Goal: Check status: Check status

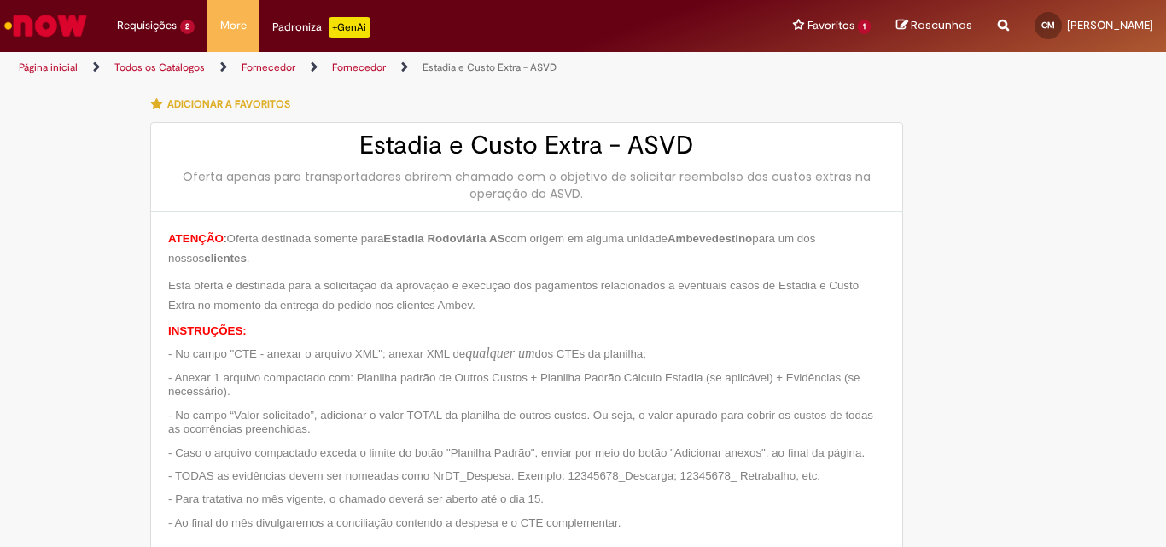
type input "**********"
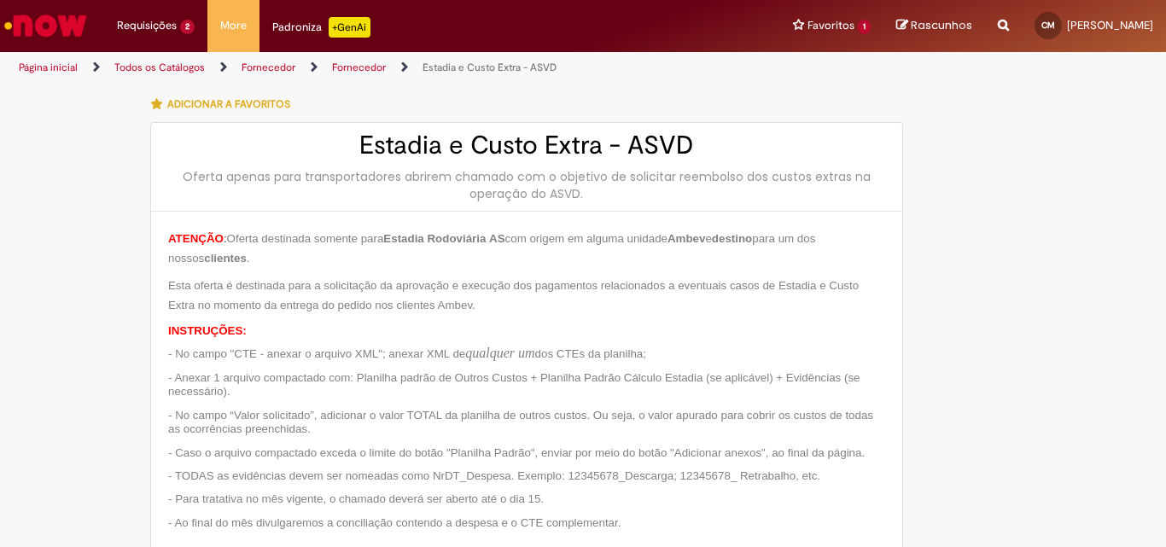
type input "**********"
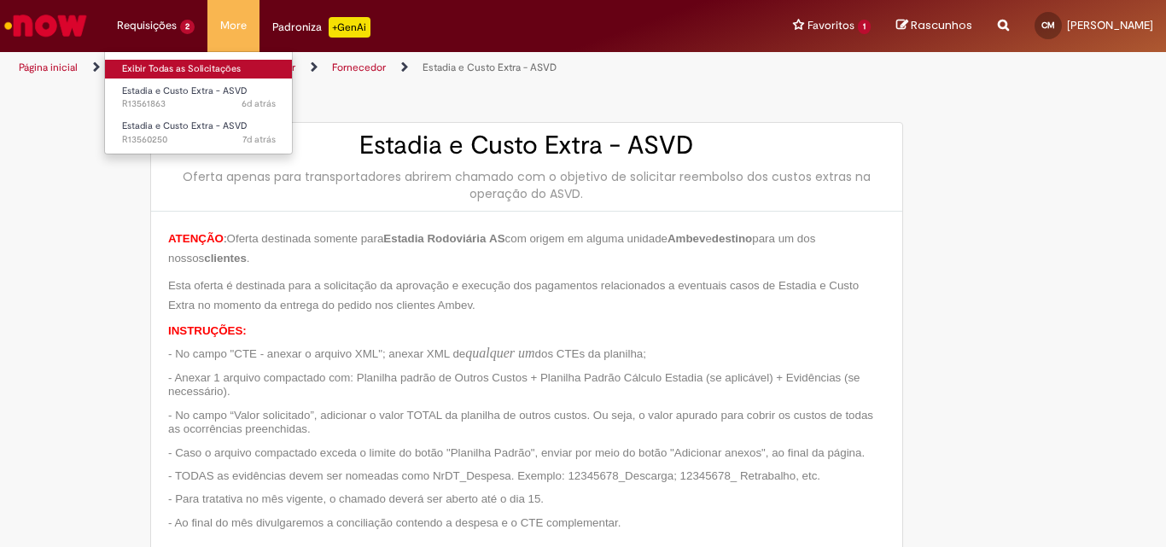
click at [172, 63] on link "Exibir Todas as Solicitações" at bounding box center [199, 69] width 188 height 19
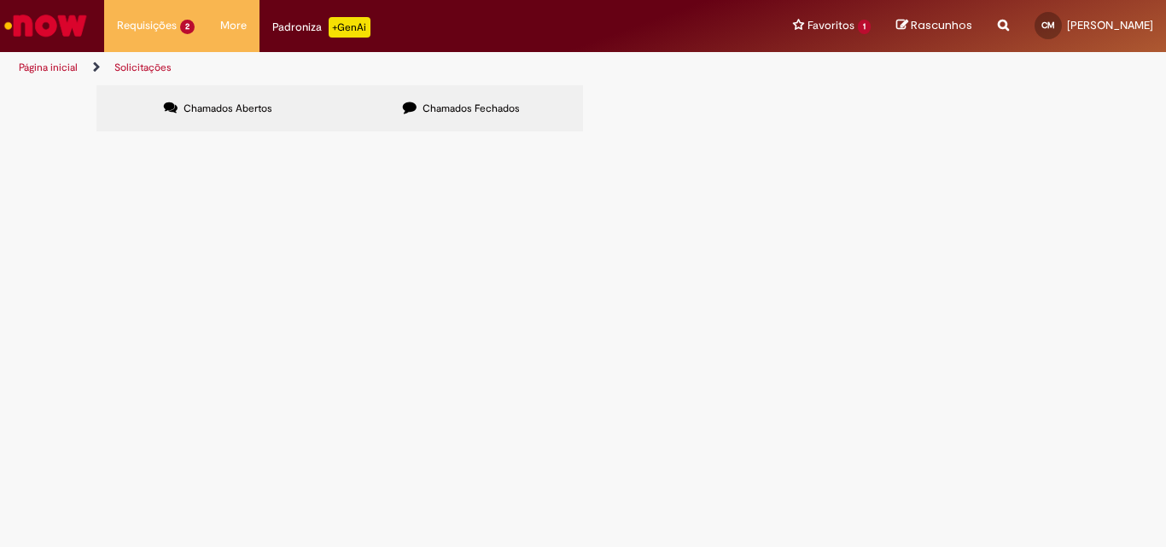
click at [440, 104] on span "Chamados Fechados" at bounding box center [471, 109] width 97 height 14
click at [0, 0] on span "Estadia e Custo Extra - ASVD" at bounding box center [0, 0] width 0 height 0
click at [439, 105] on span "Chamados Fechados" at bounding box center [471, 109] width 97 height 14
click at [505, 102] on span "Chamados Fechados" at bounding box center [471, 109] width 97 height 14
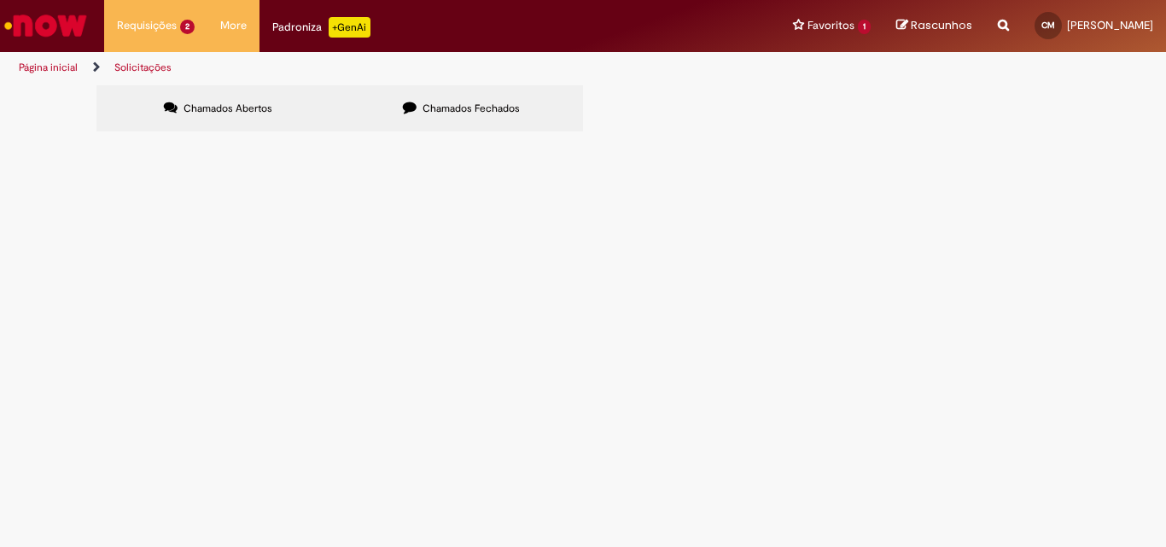
scroll to position [256, 0]
click at [0, 0] on span "[DATE] a [DATE]_R$ 1270,48_ARMAZEM [PERSON_NAME]" at bounding box center [0, 0] width 0 height 0
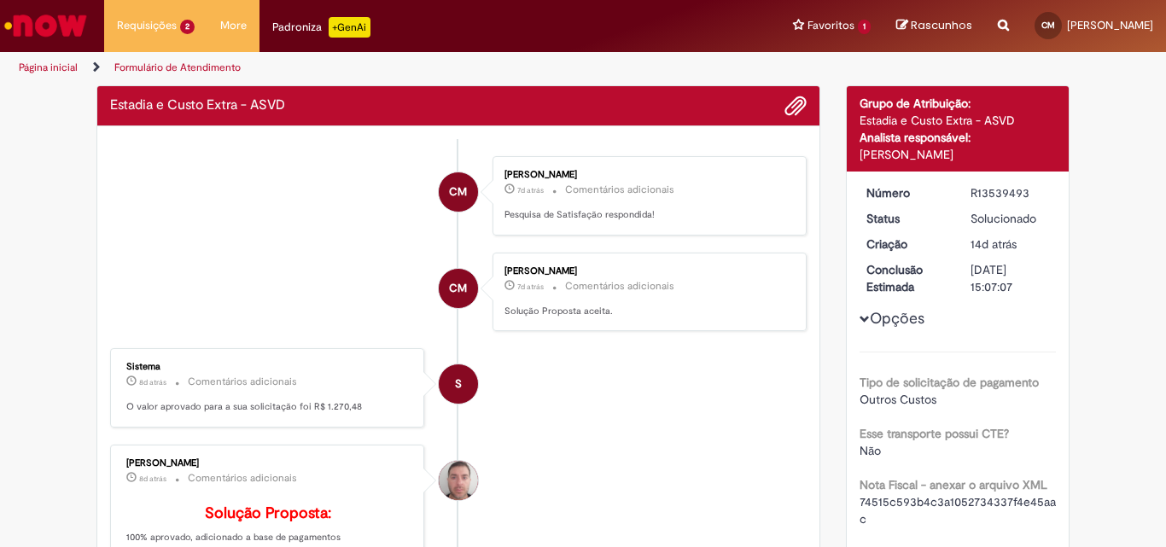
click at [399, 266] on li "CM [PERSON_NAME] 7d atrás 7 [PERSON_NAME] atrás Comentários adicionais Solução …" at bounding box center [458, 292] width 697 height 79
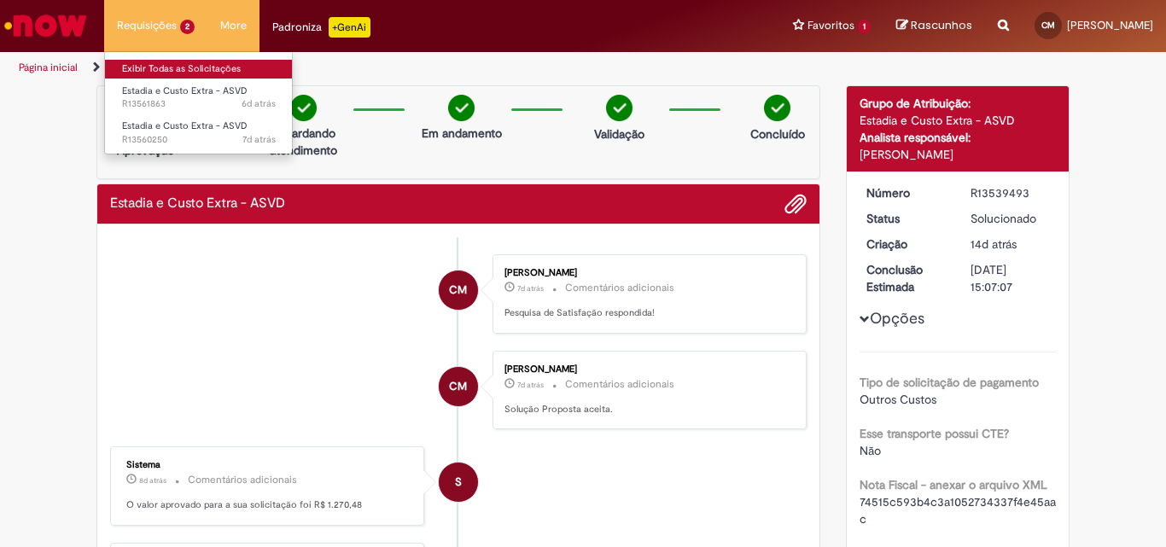
click at [160, 69] on link "Exibir Todas as Solicitações" at bounding box center [199, 69] width 188 height 19
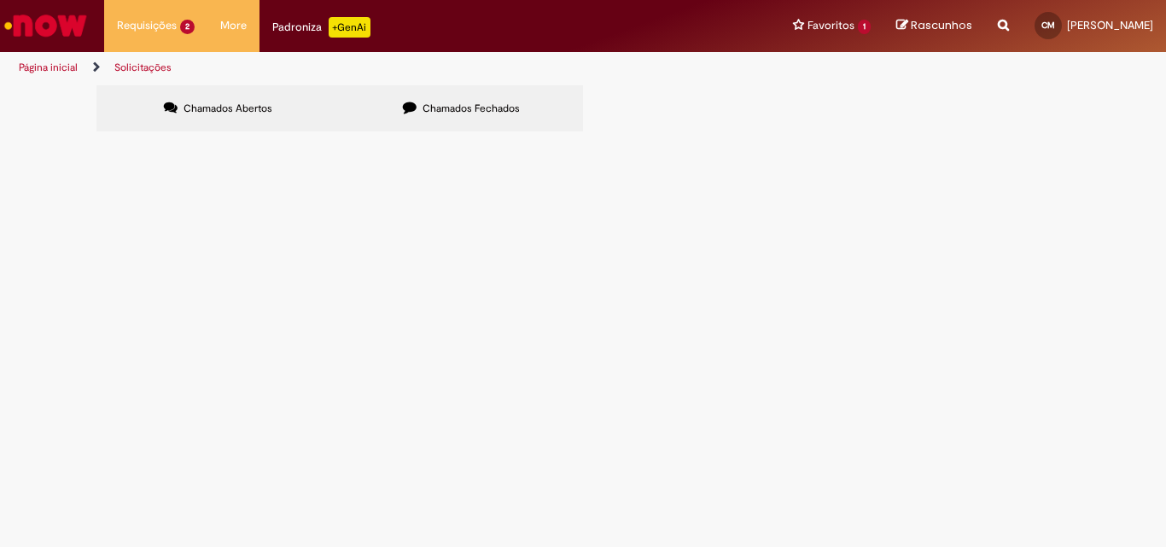
click at [452, 117] on label "Chamados Fechados" at bounding box center [461, 108] width 243 height 46
click at [0, 0] on span "[DATE] a [DATE]_R$ 754,07_ARMAZEM [PERSON_NAME]" at bounding box center [0, 0] width 0 height 0
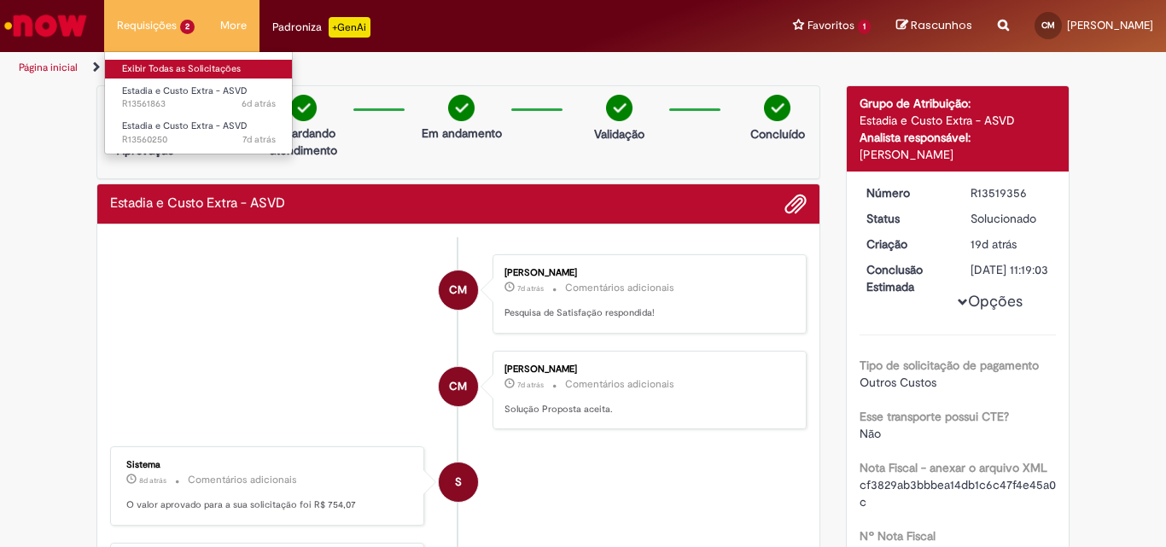
click at [176, 76] on link "Exibir Todas as Solicitações" at bounding box center [199, 69] width 188 height 19
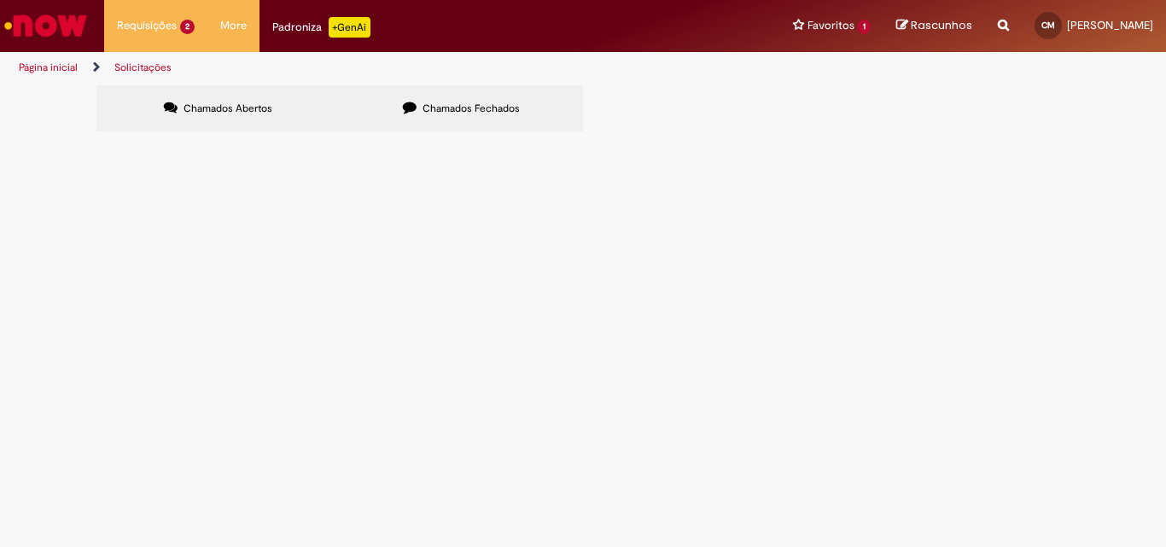
click at [456, 98] on label "Chamados Fechados" at bounding box center [461, 108] width 243 height 46
click at [0, 0] on span "[DATE] a [DATE]_R$ 686,00_ARMAZEM [PERSON_NAME]" at bounding box center [0, 0] width 0 height 0
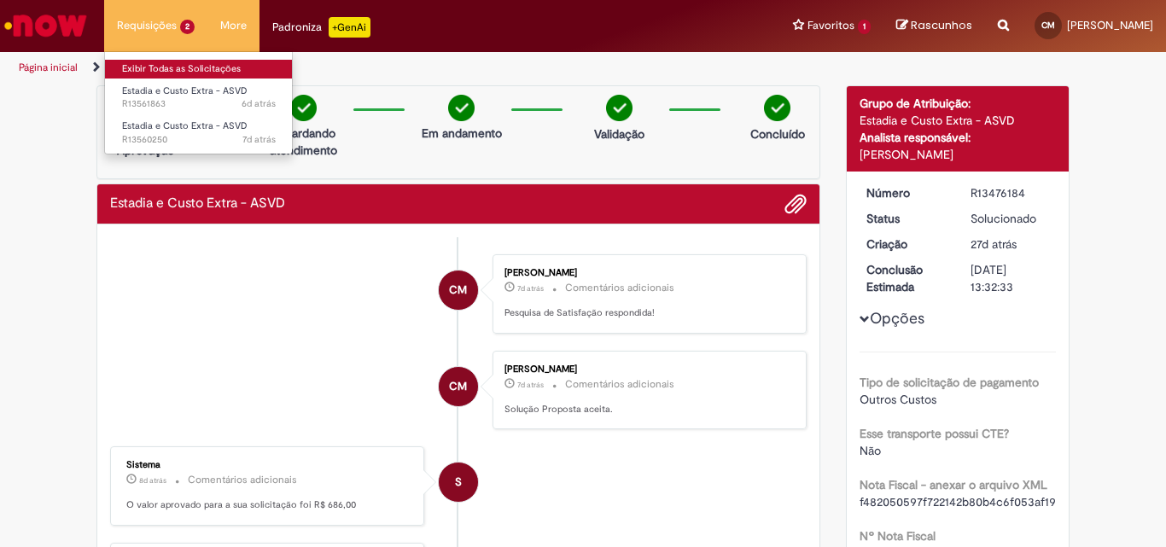
click at [152, 61] on link "Exibir Todas as Solicitações" at bounding box center [199, 69] width 188 height 19
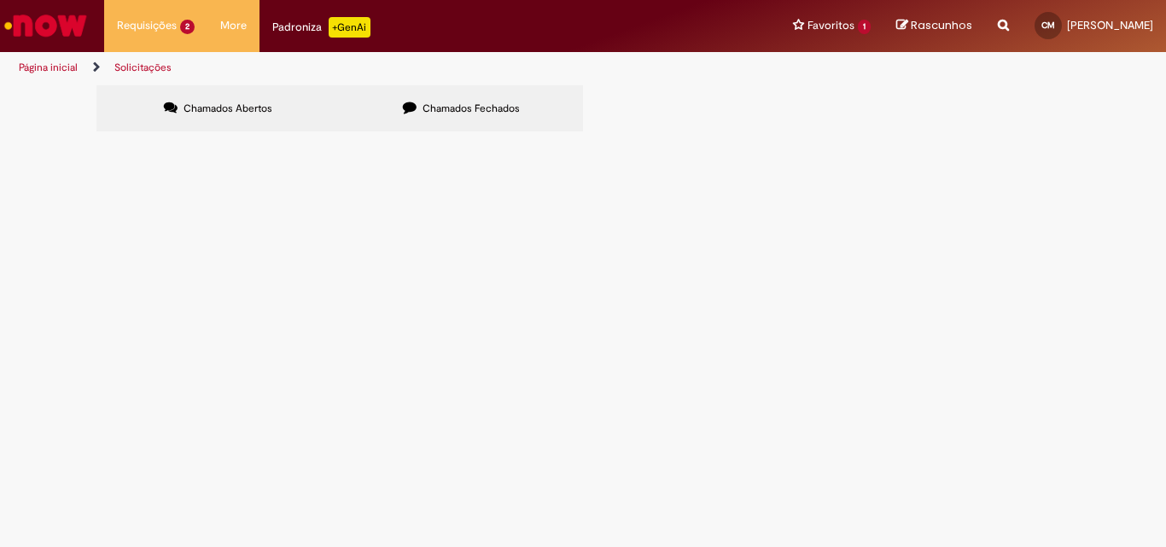
click at [461, 108] on span "Chamados Fechados" at bounding box center [471, 109] width 97 height 14
click at [0, 0] on span "[DATE] a [DATE]_R$ 958,35,00_ARMAZEM [PERSON_NAME]" at bounding box center [0, 0] width 0 height 0
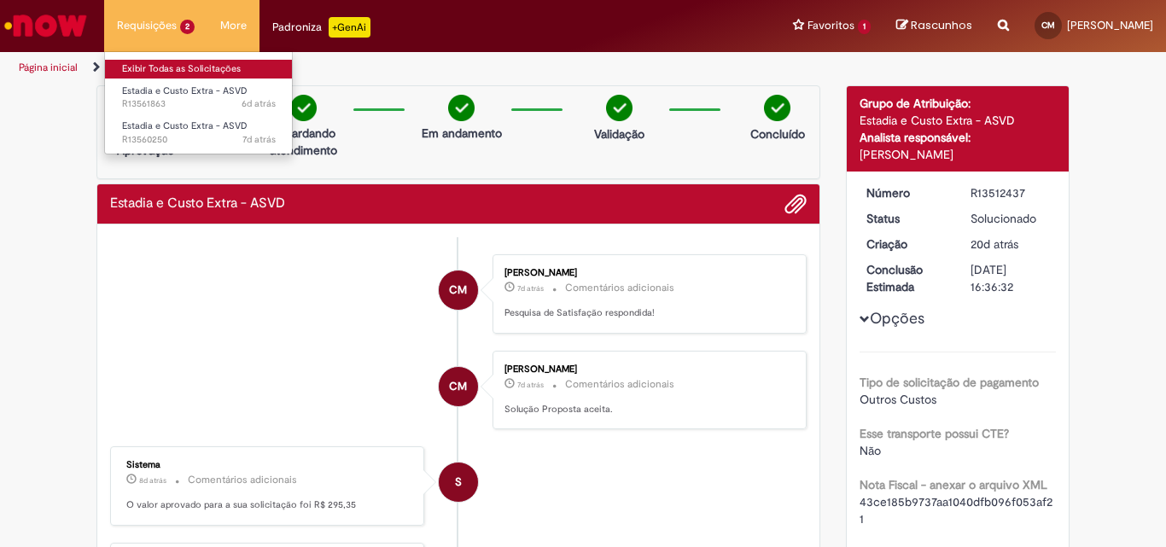
click at [152, 73] on link "Exibir Todas as Solicitações" at bounding box center [199, 69] width 188 height 19
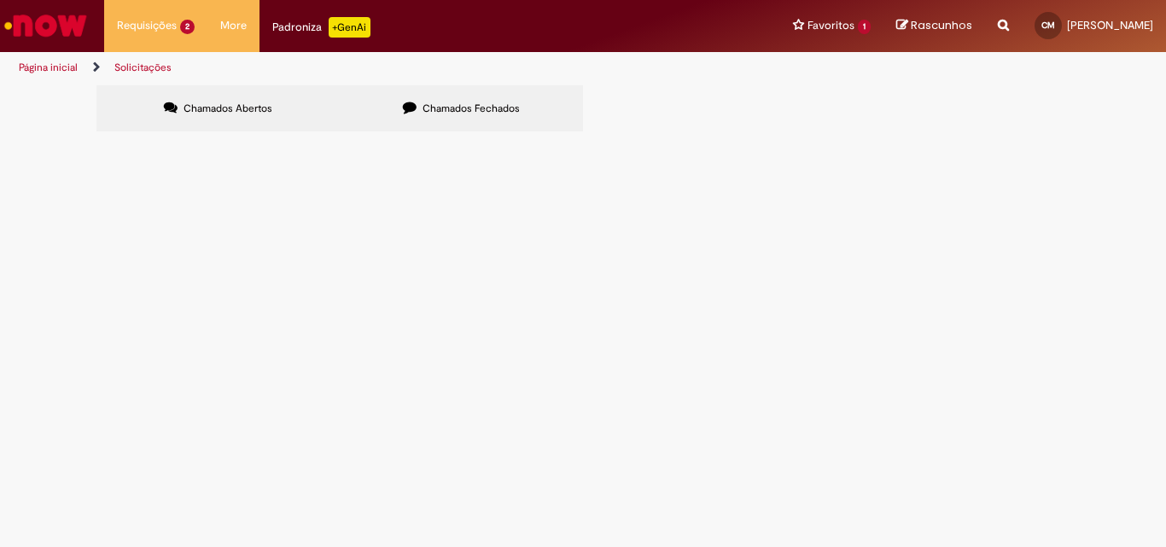
click at [479, 117] on label "Chamados Fechados" at bounding box center [461, 108] width 243 height 46
click at [0, 0] on span "[DATE] a [DATE]_R$ 924,61,00_ARMAZEM [PERSON_NAME]" at bounding box center [0, 0] width 0 height 0
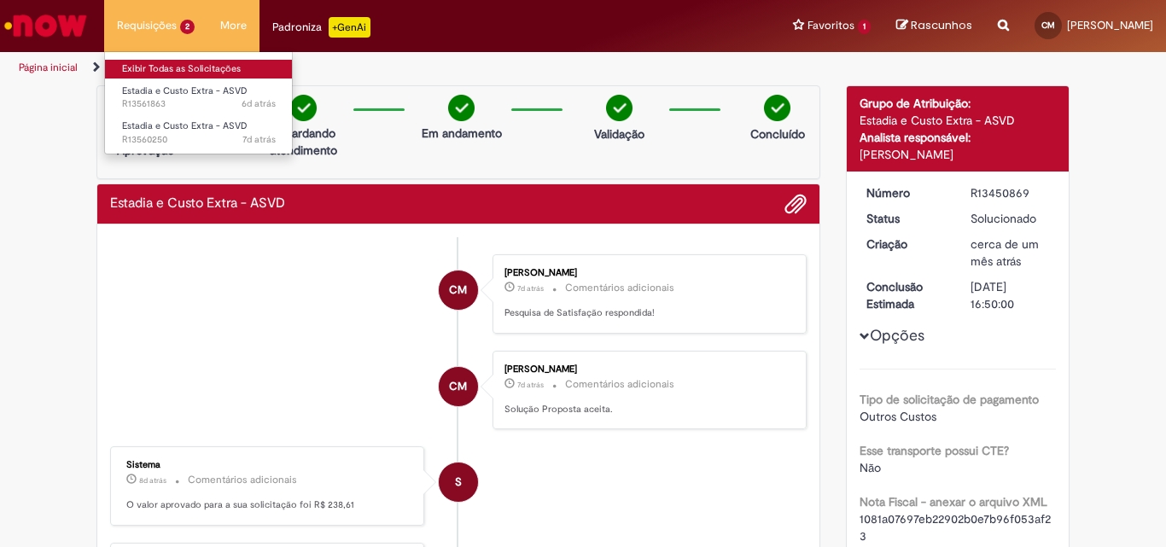
click at [148, 63] on link "Exibir Todas as Solicitações" at bounding box center [199, 69] width 188 height 19
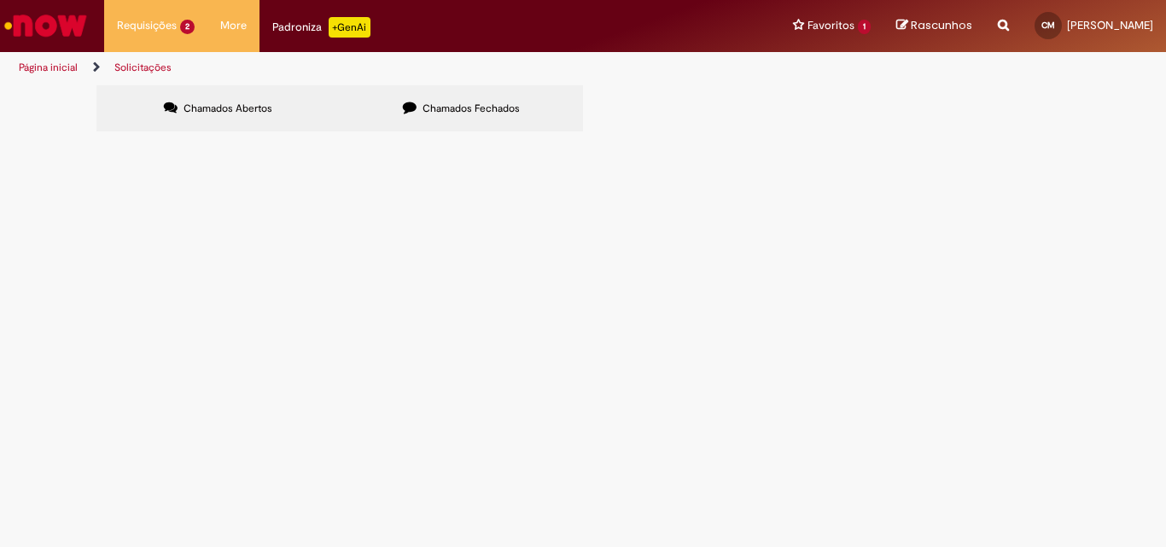
click at [464, 113] on span "Chamados Fechados" at bounding box center [471, 109] width 97 height 14
click at [0, 0] on span "[DATE] a [DATE]_R$ 924,61,00_ARMAZEM [PERSON_NAME]" at bounding box center [0, 0] width 0 height 0
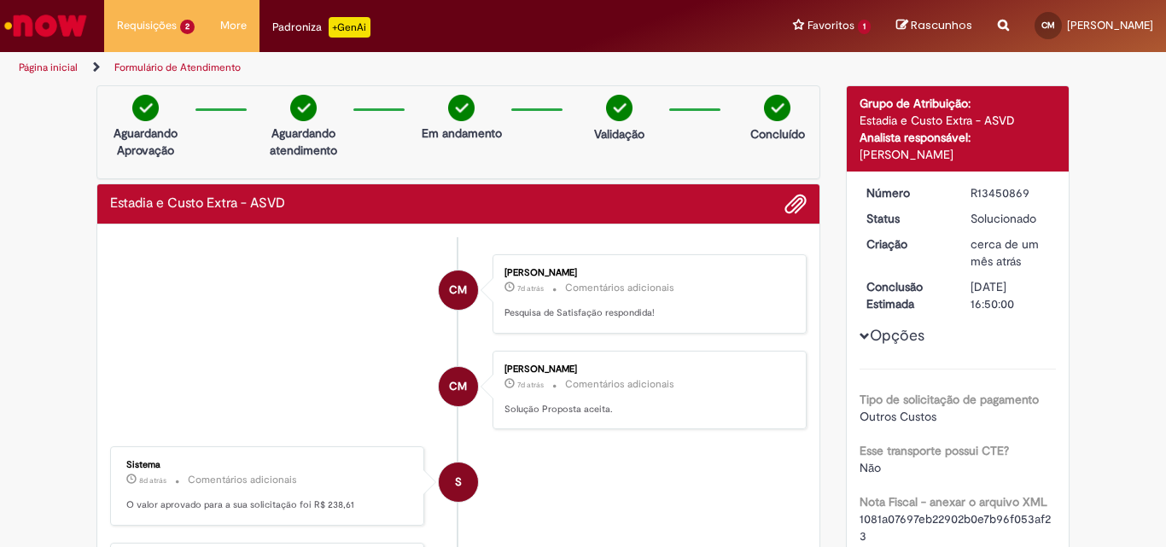
scroll to position [85, 0]
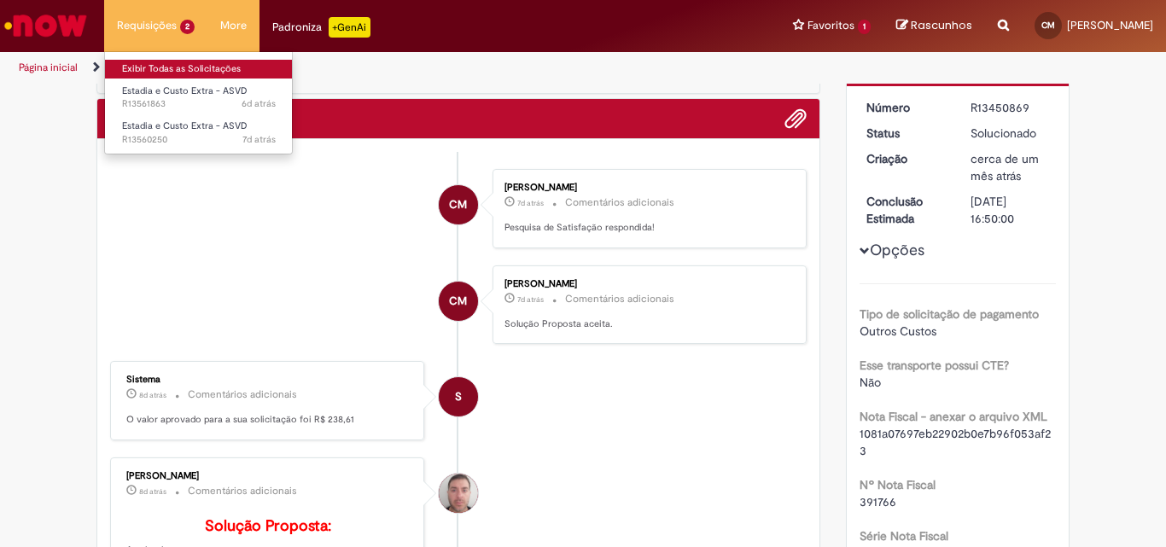
click at [165, 73] on link "Exibir Todas as Solicitações" at bounding box center [199, 69] width 188 height 19
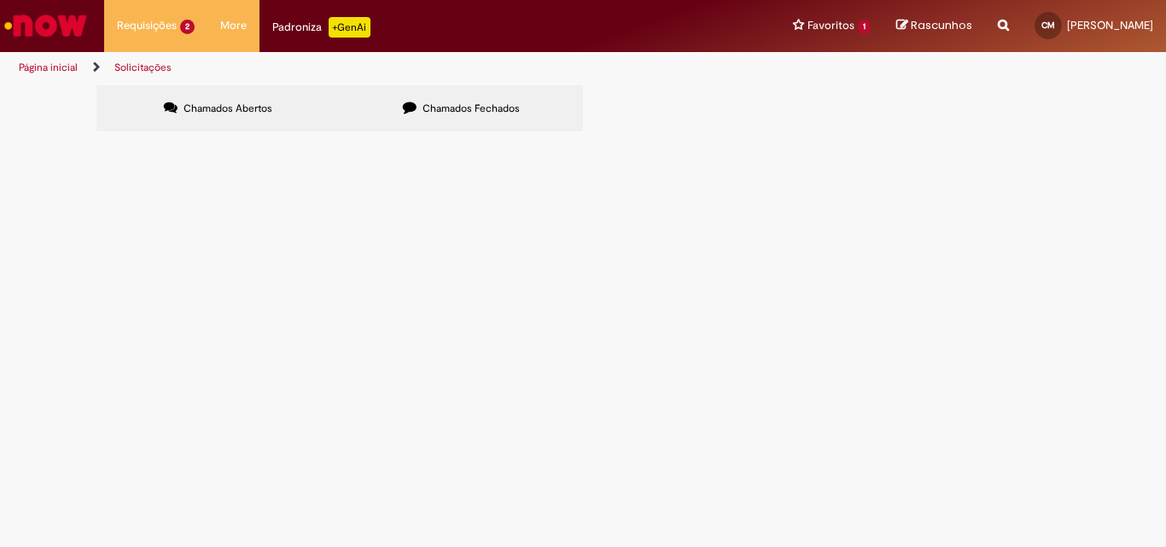
click at [476, 114] on span "Chamados Fechados" at bounding box center [471, 109] width 97 height 14
click at [472, 106] on span "Chamados Fechados" at bounding box center [471, 109] width 97 height 14
click at [0, 0] on span "[DATE] a [DATE]_R$ 958,35,00_ARMAZEM [PERSON_NAME]" at bounding box center [0, 0] width 0 height 0
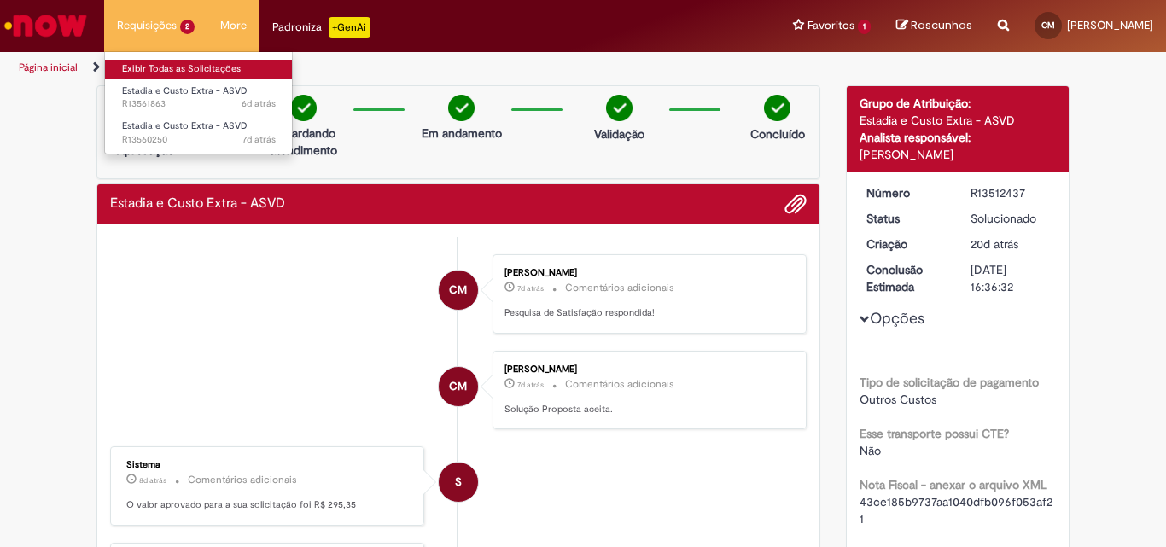
click at [160, 75] on link "Exibir Todas as Solicitações" at bounding box center [199, 69] width 188 height 19
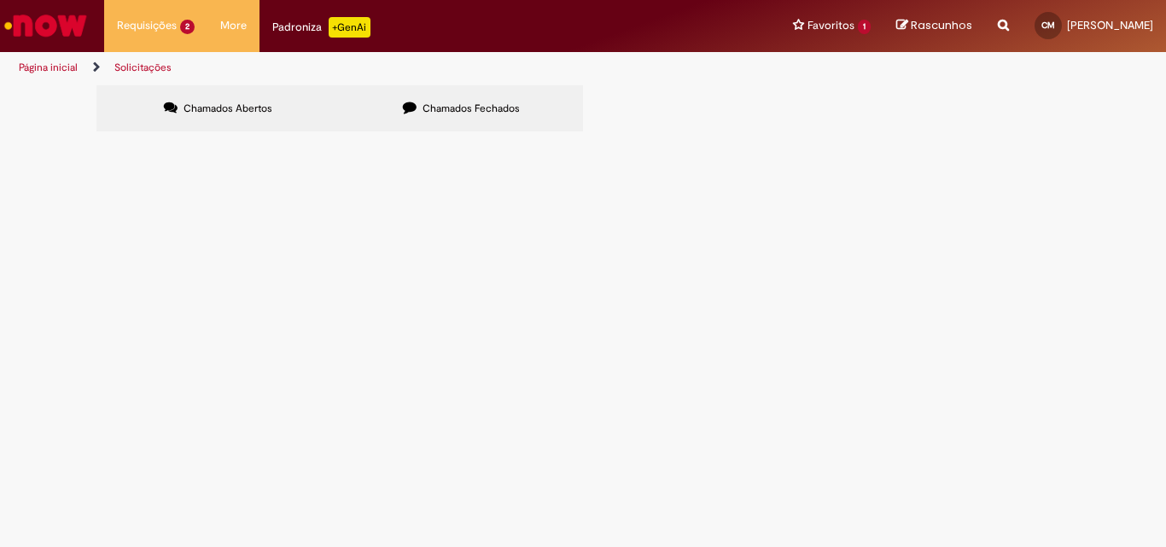
click at [511, 111] on span "Chamados Fechados" at bounding box center [471, 109] width 97 height 14
click at [0, 0] on span "[DATE] a [DATE]_R$ 1.432,00_MATEUS SUPERMERCADOS S.A" at bounding box center [0, 0] width 0 height 0
